Goal: Task Accomplishment & Management: Manage account settings

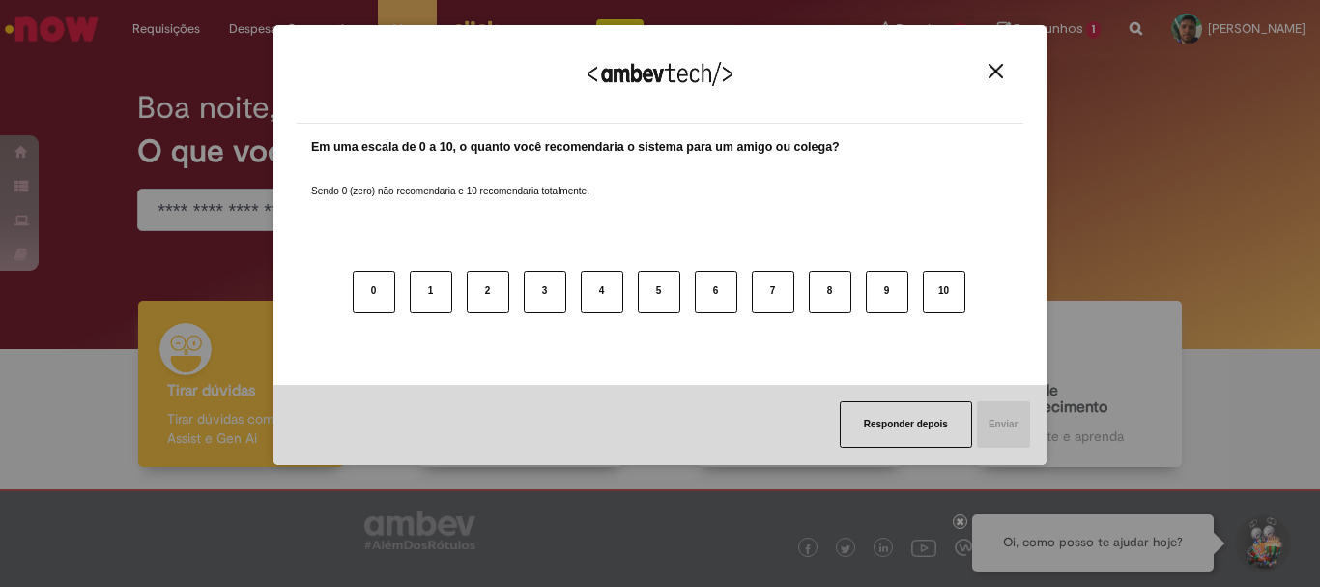
click at [996, 75] on img "Close" at bounding box center [996, 71] width 14 height 14
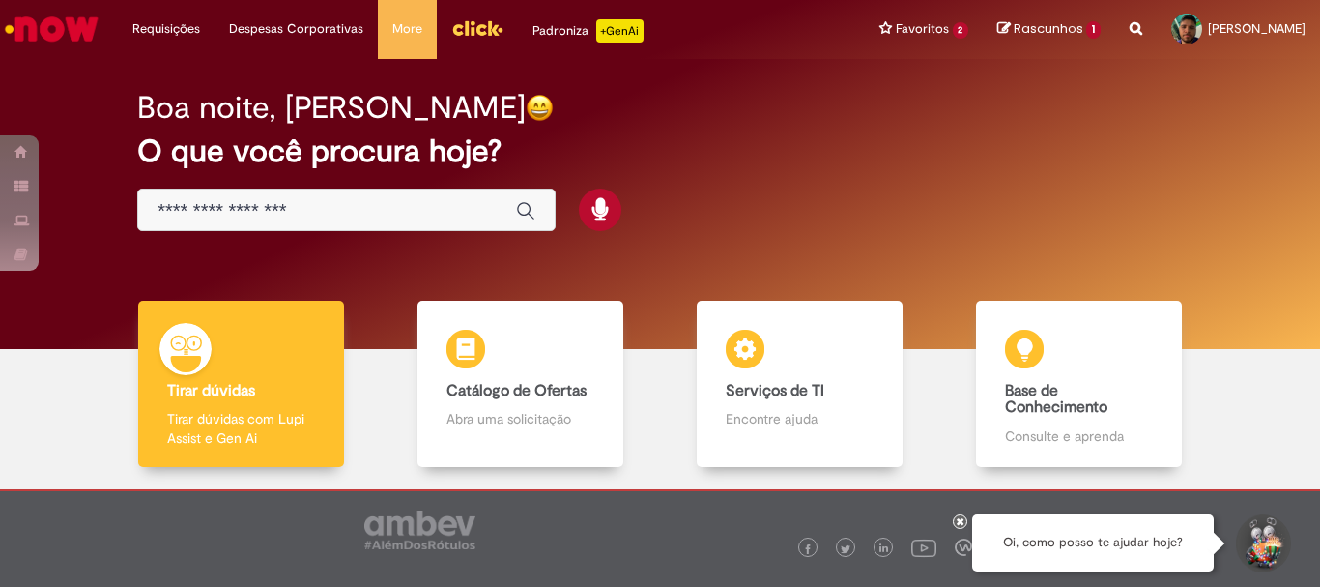
click at [1014, 36] on span "Rascunhos" at bounding box center [1049, 28] width 70 height 18
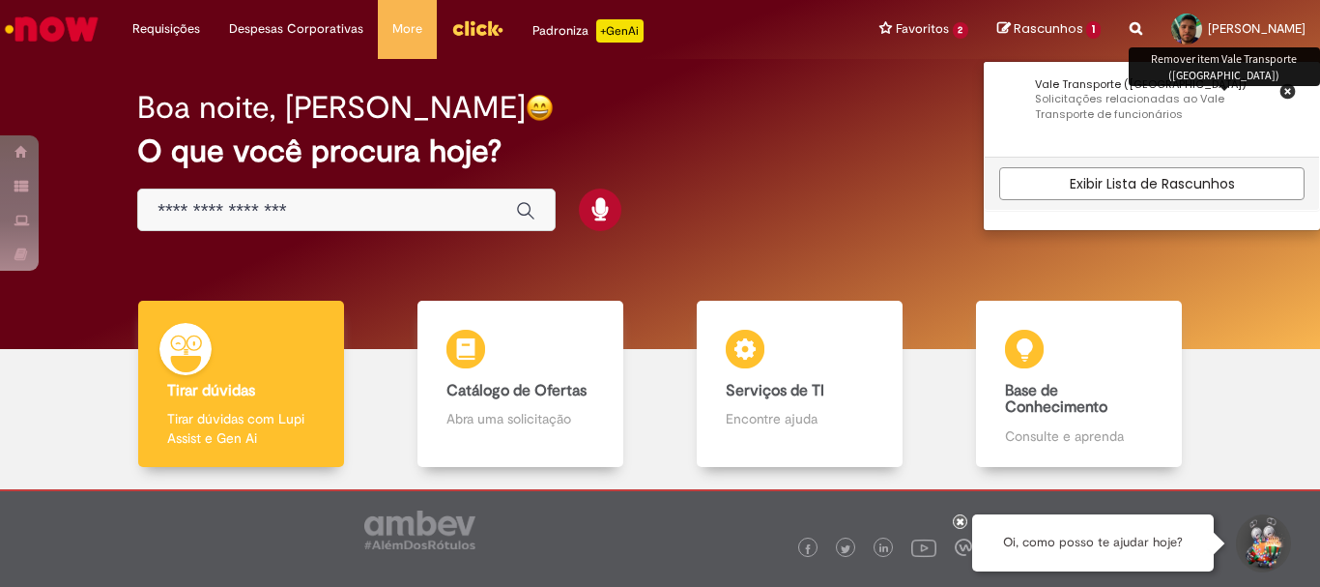
click at [1281, 91] on icon "button" at bounding box center [1288, 91] width 14 height 18
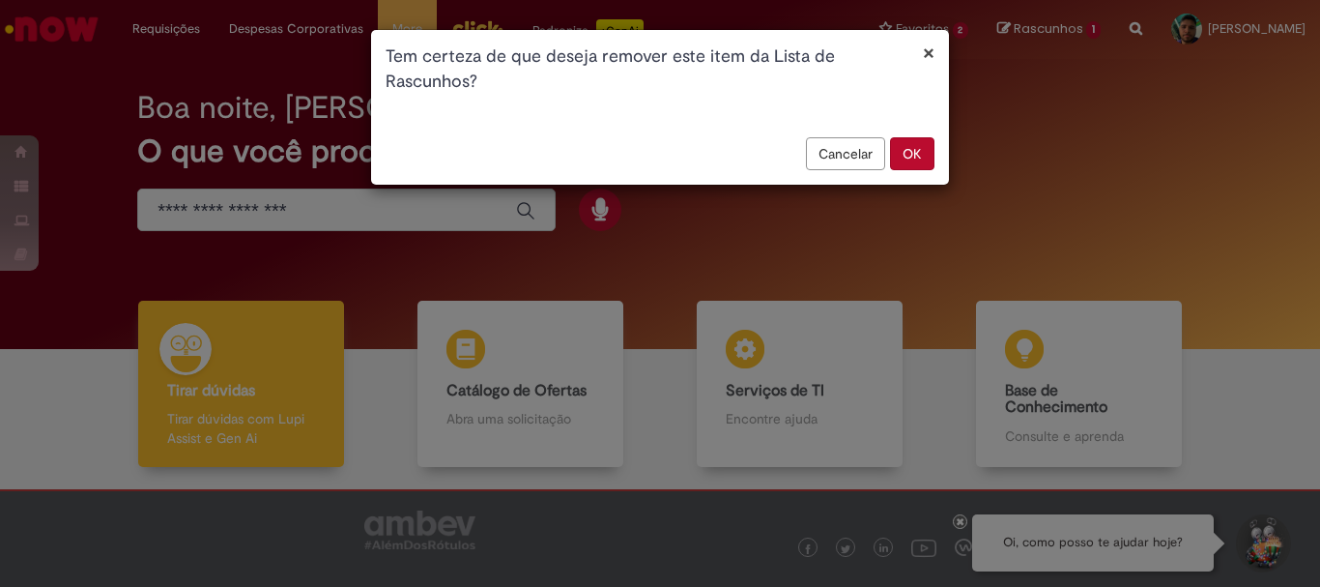
click at [907, 161] on button "OK" at bounding box center [912, 153] width 44 height 33
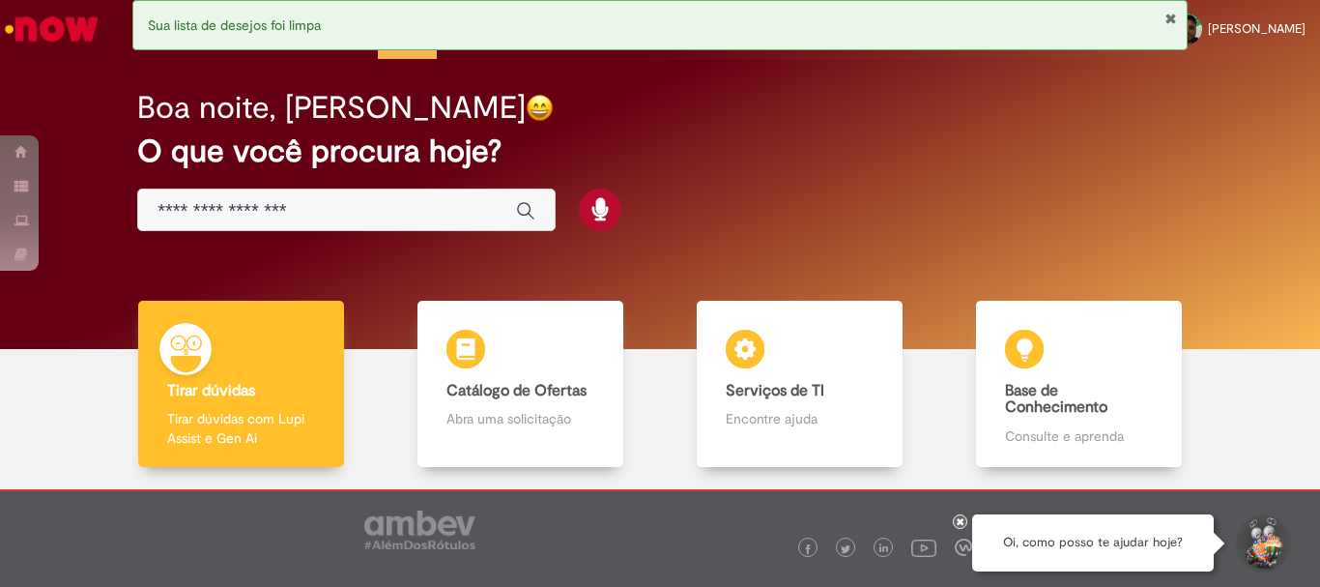
click at [890, 34] on div "Sua lista de desejos foi limpa" at bounding box center [660, 25] width 1057 height 50
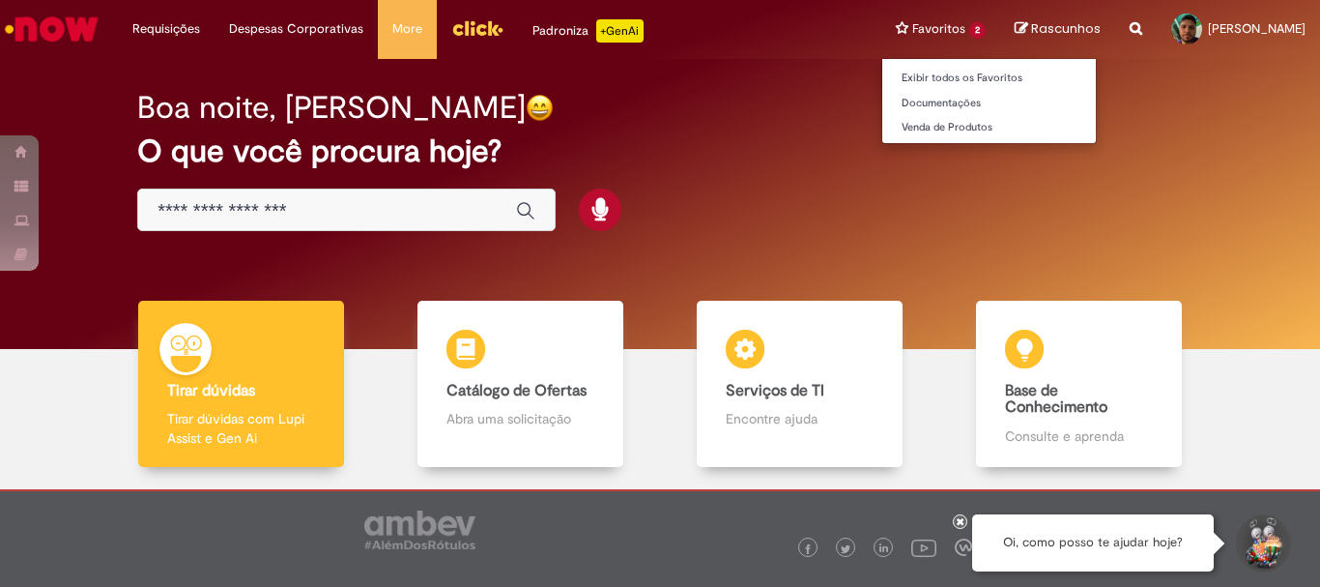
click at [882, 38] on li "Favoritos 2 Exibir todos os Favoritos Documentações Venda de Produtos" at bounding box center [941, 29] width 119 height 58
click at [924, 23] on li "Favoritos 2 Exibir todos os Favoritos Documentações Venda de Produtos" at bounding box center [941, 29] width 119 height 58
click at [913, 30] on li "Favoritos 2 Exibir todos os Favoritos Documentações Venda de Produtos" at bounding box center [941, 29] width 119 height 58
click at [905, 75] on link "Exibir todos os Favoritos" at bounding box center [990, 78] width 214 height 21
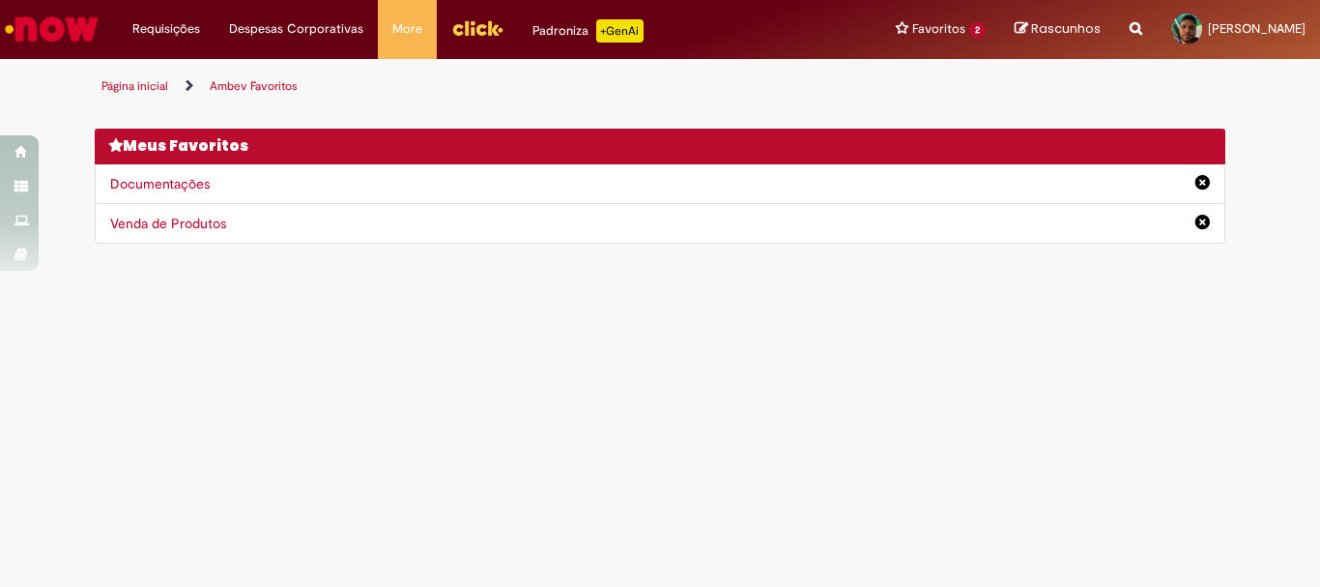
click at [94, 20] on img "Ir para a Homepage" at bounding box center [52, 29] width 100 height 39
